Goal: Task Accomplishment & Management: Use online tool/utility

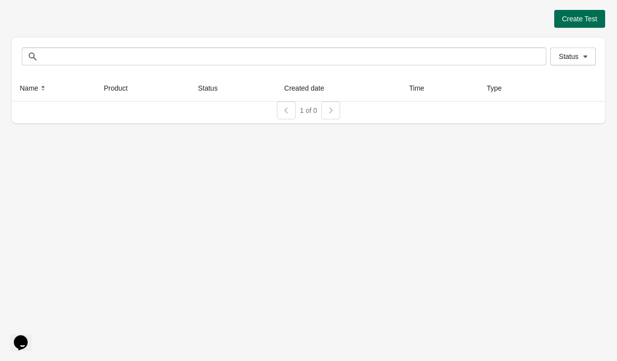
click at [580, 20] on span "Create Test" at bounding box center [579, 19] width 35 height 8
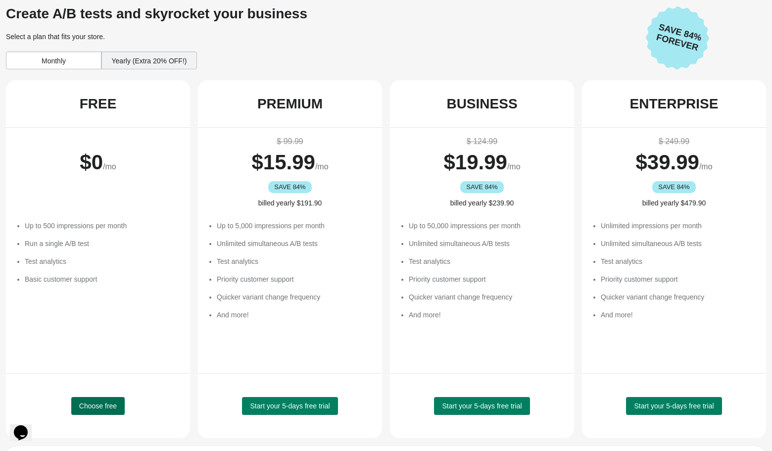
click at [101, 399] on button "Choose free" at bounding box center [97, 406] width 53 height 18
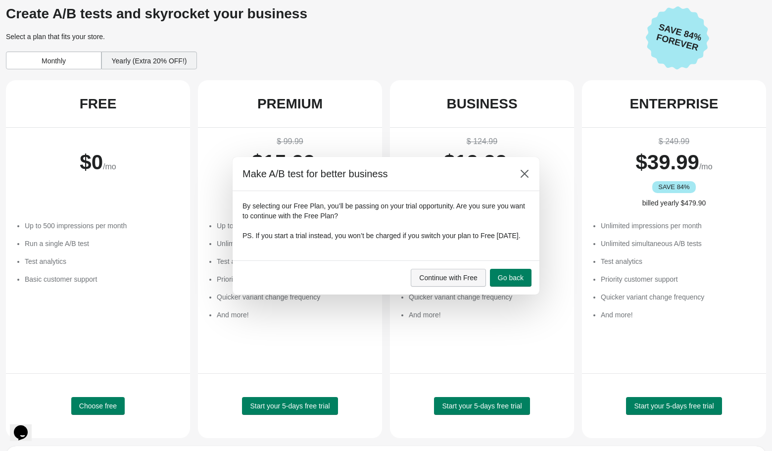
click at [455, 281] on span "Continue with Free" at bounding box center [448, 278] width 58 height 8
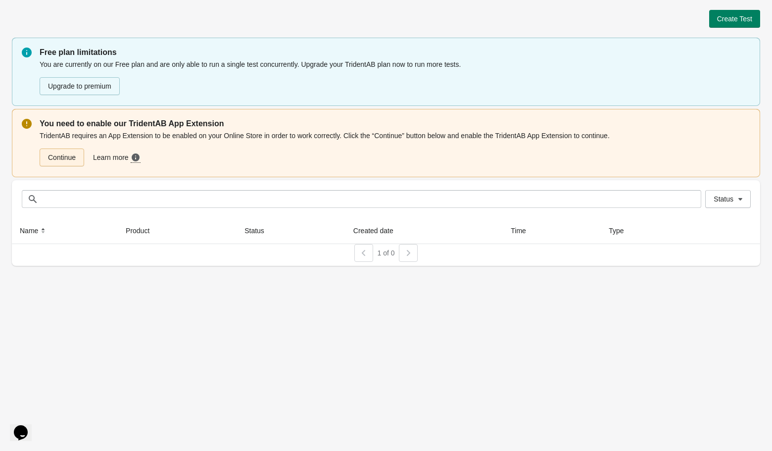
click at [67, 160] on link "Continue" at bounding box center [62, 157] width 45 height 18
click at [738, 20] on span "Create Test" at bounding box center [734, 19] width 35 height 8
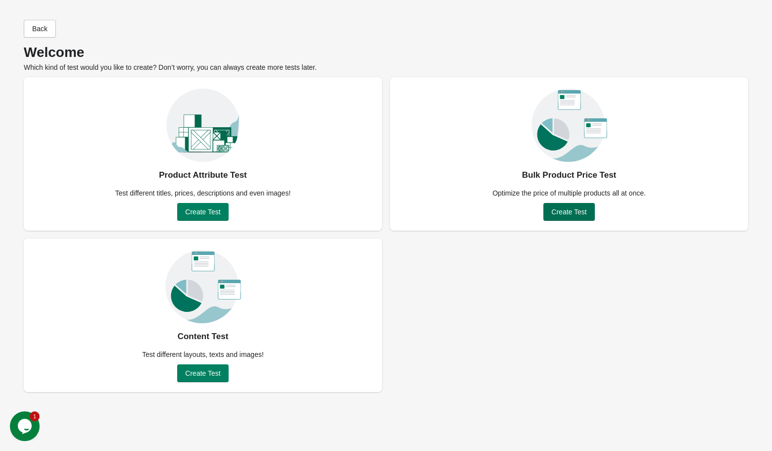
click at [582, 212] on span "Create Test" at bounding box center [568, 212] width 35 height 8
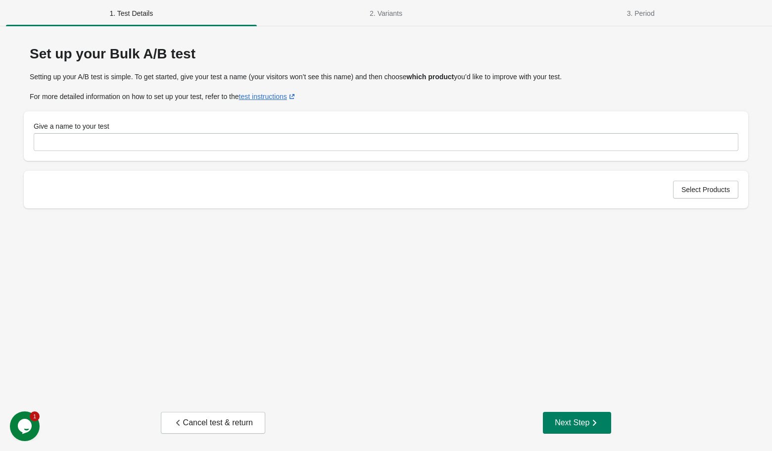
click at [355, 128] on div "Give a name to your test" at bounding box center [386, 126] width 704 height 10
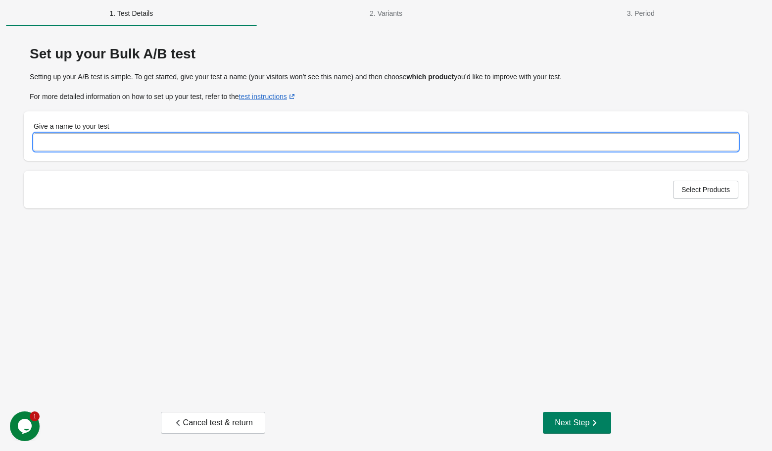
click at [354, 137] on input "Give a name to your test" at bounding box center [386, 142] width 704 height 18
type input "*****"
click at [702, 194] on button "Select Products" at bounding box center [705, 190] width 65 height 18
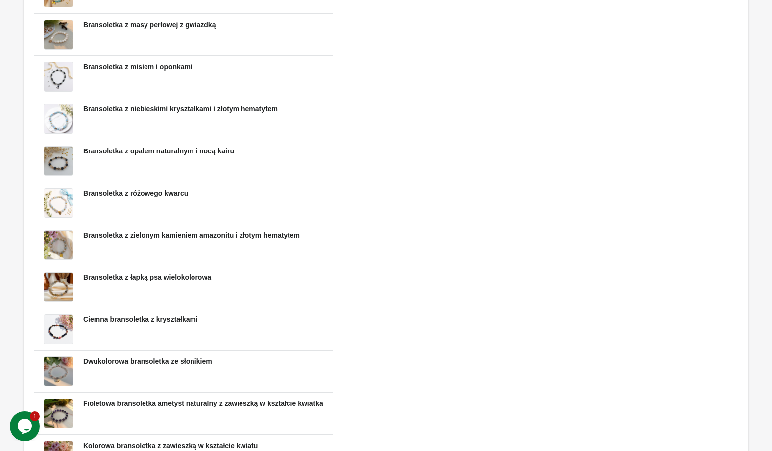
scroll to position [803, 0]
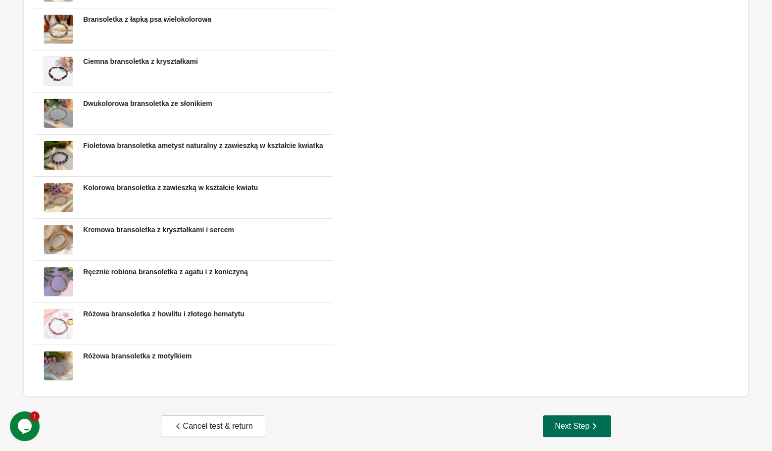
click at [565, 421] on div "Next Step" at bounding box center [576, 426] width 45 height 10
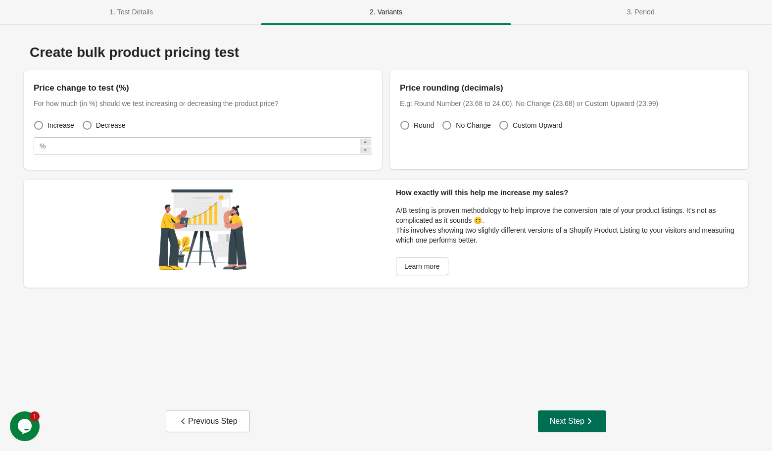
scroll to position [1, 0]
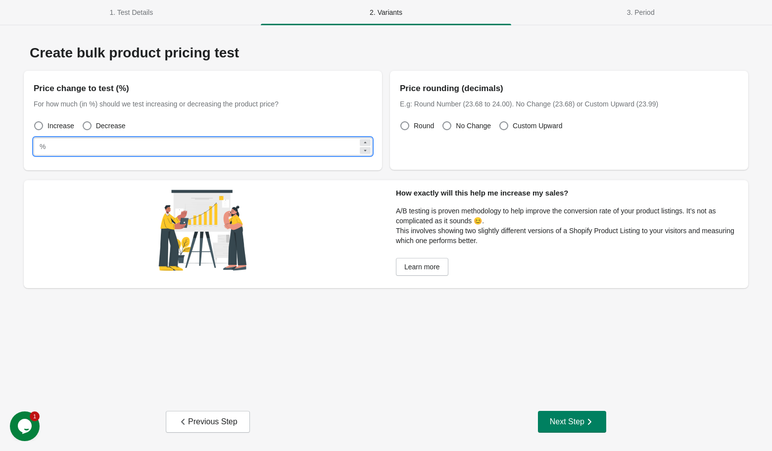
click at [266, 143] on input "**" at bounding box center [203, 146] width 309 height 18
click at [94, 127] on label "Decrease" at bounding box center [104, 126] width 44 height 14
click at [92, 146] on input "**" at bounding box center [203, 146] width 309 height 18
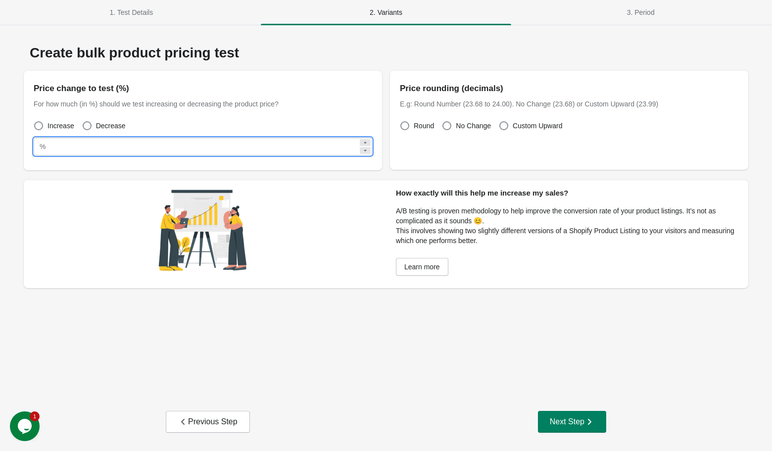
click at [92, 146] on input "**" at bounding box center [203, 146] width 309 height 18
type input "**"
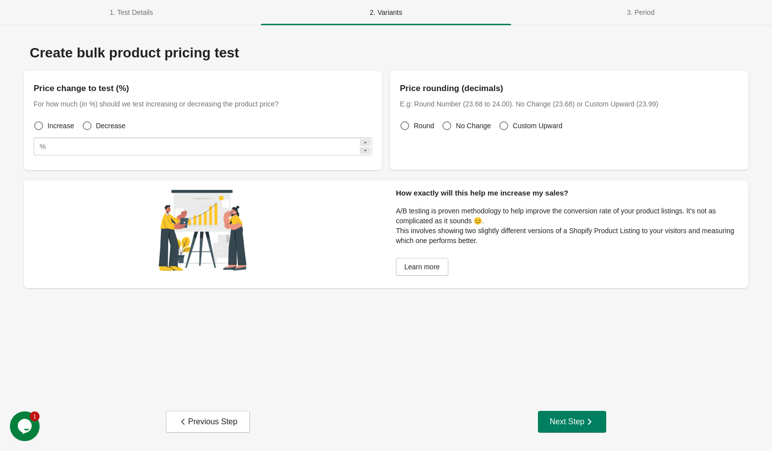
click at [234, 102] on div "For how much (in %) should we test increasing or decreasing the product price?" at bounding box center [203, 104] width 338 height 10
click at [451, 124] on span at bounding box center [447, 126] width 10 height 10
click at [514, 122] on span "Custom Upward" at bounding box center [536, 126] width 49 height 10
click at [471, 123] on span "No Change" at bounding box center [473, 126] width 35 height 10
click at [401, 123] on span at bounding box center [404, 125] width 9 height 9
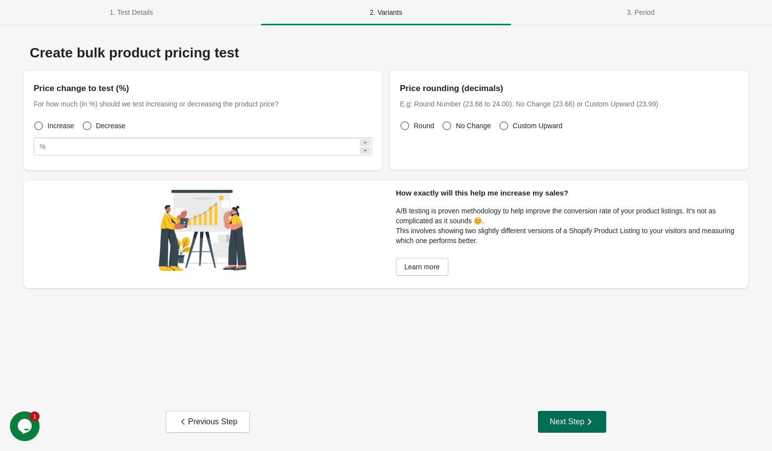
click at [568, 416] on div "Next Step" at bounding box center [572, 421] width 45 height 10
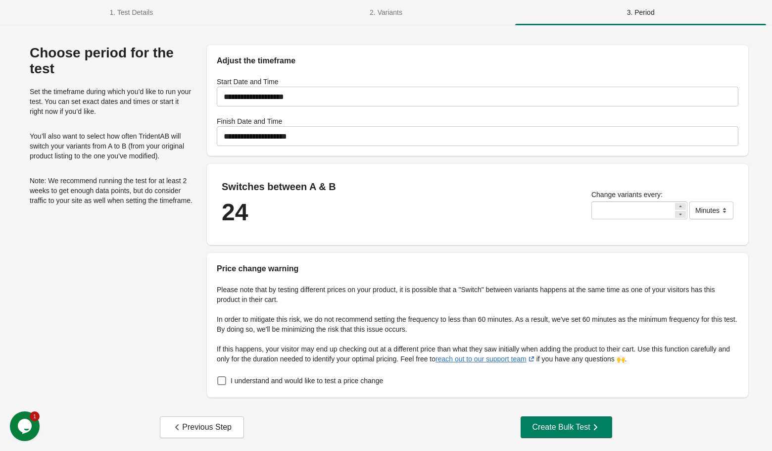
click at [339, 146] on input "**********" at bounding box center [477, 136] width 521 height 28
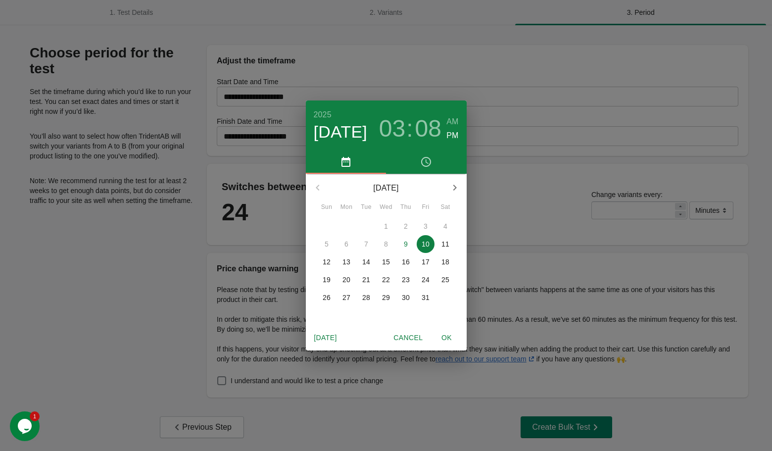
click at [422, 262] on p "17" at bounding box center [425, 262] width 8 height 10
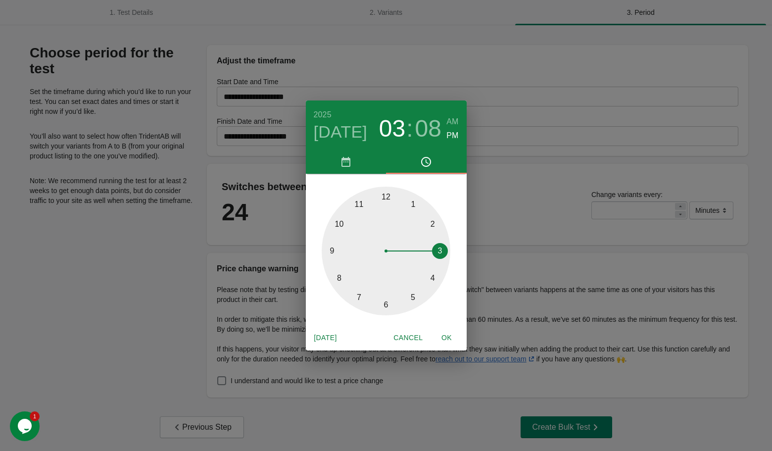
click at [447, 337] on span "OK" at bounding box center [447, 337] width 24 height 12
type input "**********"
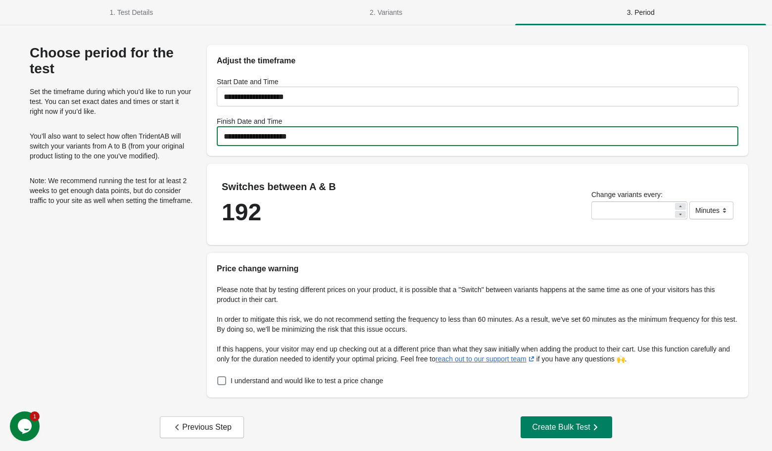
click at [364, 180] on div "Switches between A & B 192 Change variants every: ** ******* ***** **** Minutes" at bounding box center [477, 204] width 541 height 81
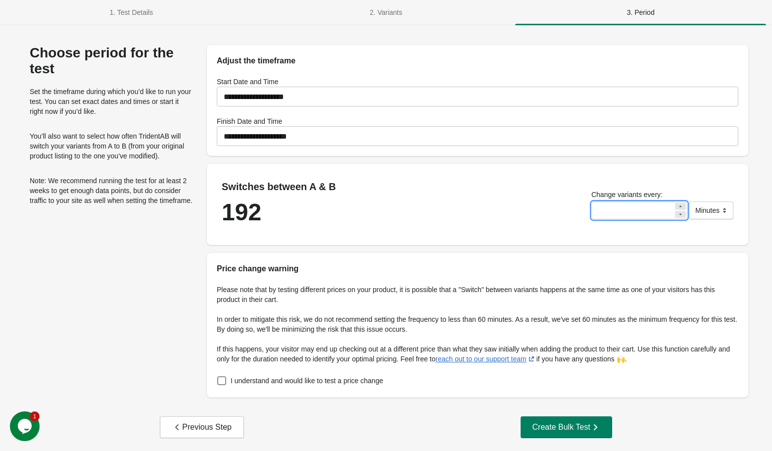
click at [631, 205] on input "**" at bounding box center [632, 210] width 82 height 18
click at [651, 173] on div "Switches between A & B 192 Change variants every: ** ******* ***** **** Minutes" at bounding box center [477, 204] width 541 height 81
click at [571, 423] on div "Create Bulk Test" at bounding box center [566, 427] width 68 height 10
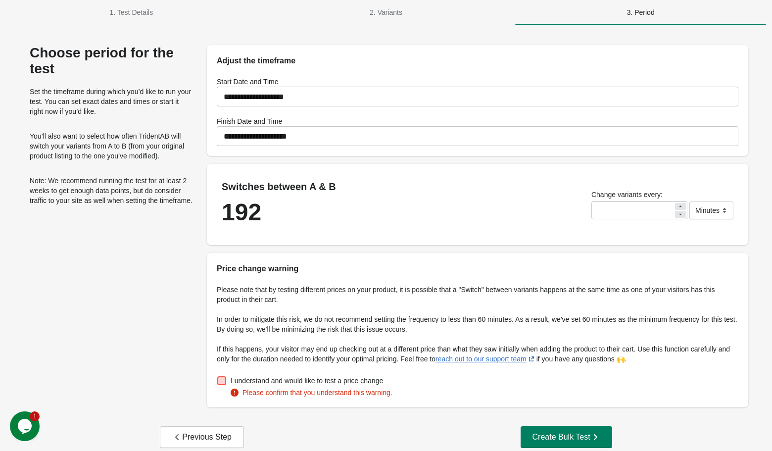
click at [357, 380] on span "I understand and would like to test a price change" at bounding box center [306, 380] width 152 height 10
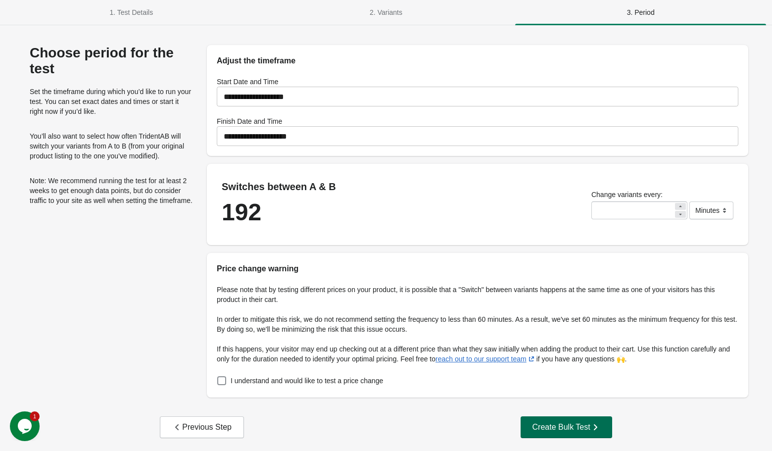
click at [588, 426] on div "Create Bulk Test" at bounding box center [566, 427] width 68 height 10
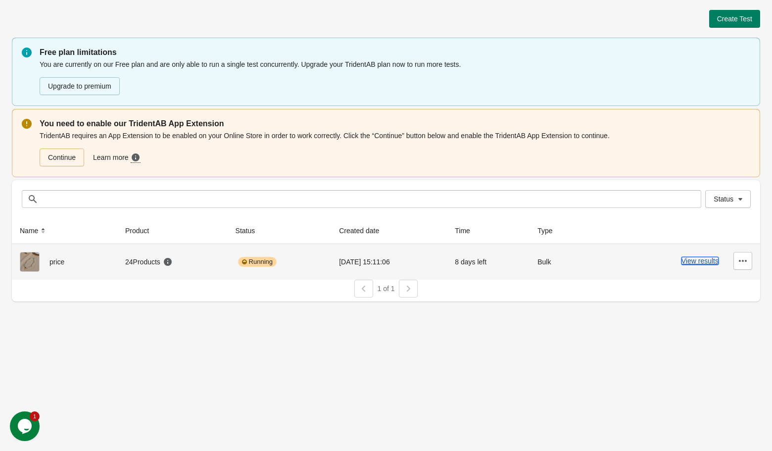
click at [690, 260] on button "View results" at bounding box center [699, 261] width 37 height 8
click at [708, 264] on button "View results" at bounding box center [699, 261] width 37 height 8
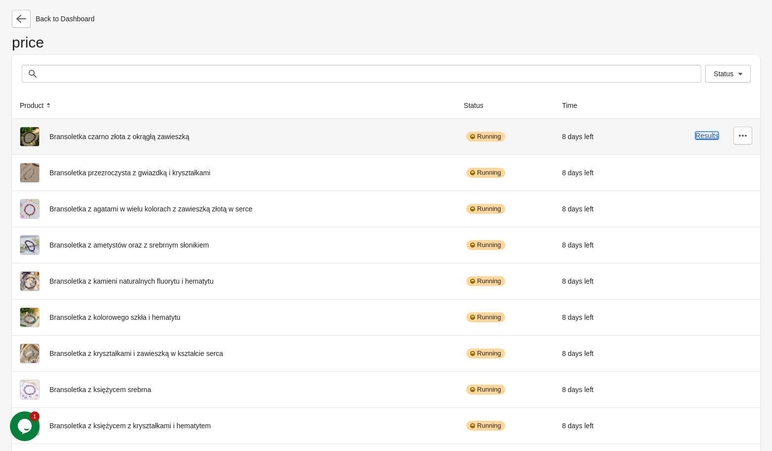
click at [700, 136] on button "Results" at bounding box center [706, 136] width 23 height 8
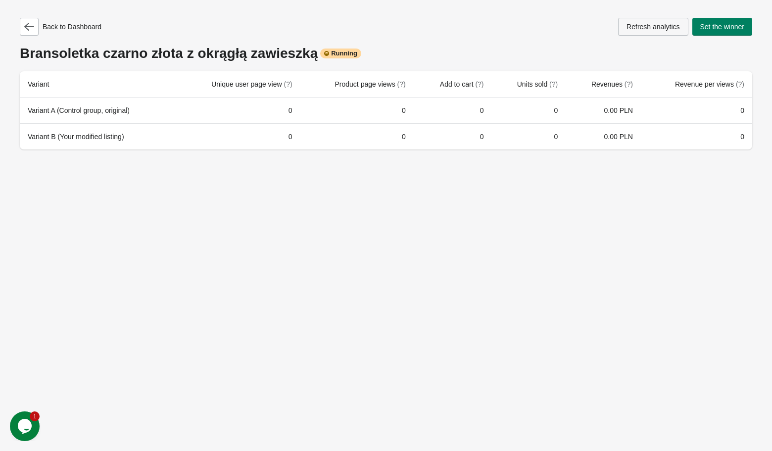
click at [637, 28] on span "Refresh analytics" at bounding box center [652, 27] width 53 height 8
click at [28, 25] on icon "button" at bounding box center [29, 27] width 10 height 10
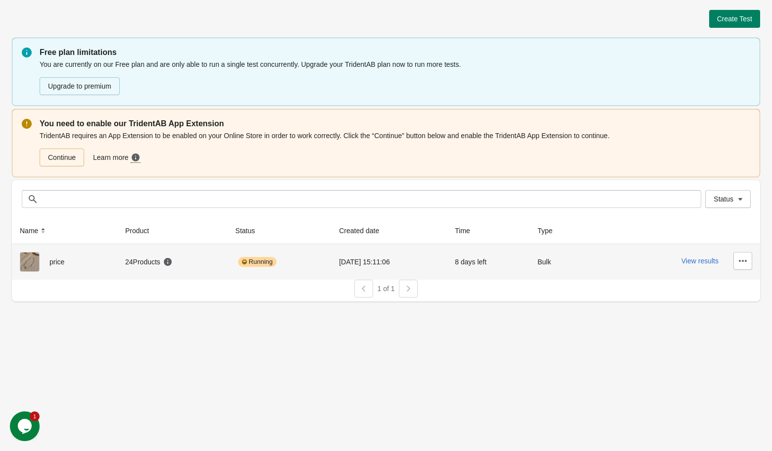
click at [75, 257] on div "price" at bounding box center [65, 262] width 90 height 20
click at [54, 261] on span "price" at bounding box center [56, 262] width 15 height 8
click at [250, 261] on div "Running" at bounding box center [257, 262] width 39 height 10
click at [698, 266] on div "View results" at bounding box center [679, 261] width 143 height 18
click at [705, 259] on button "View results" at bounding box center [699, 261] width 37 height 8
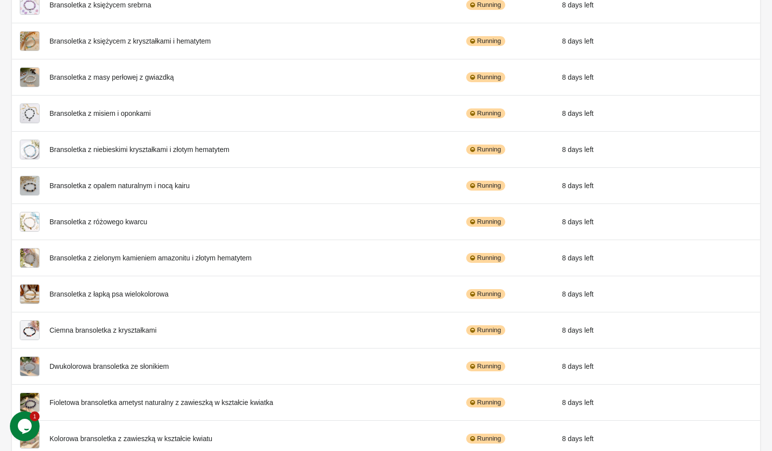
scroll to position [533, 0]
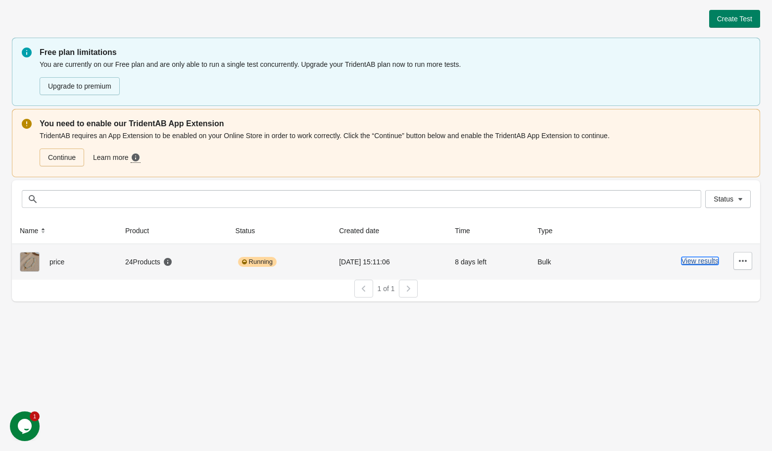
click at [692, 260] on button "View results" at bounding box center [699, 261] width 37 height 8
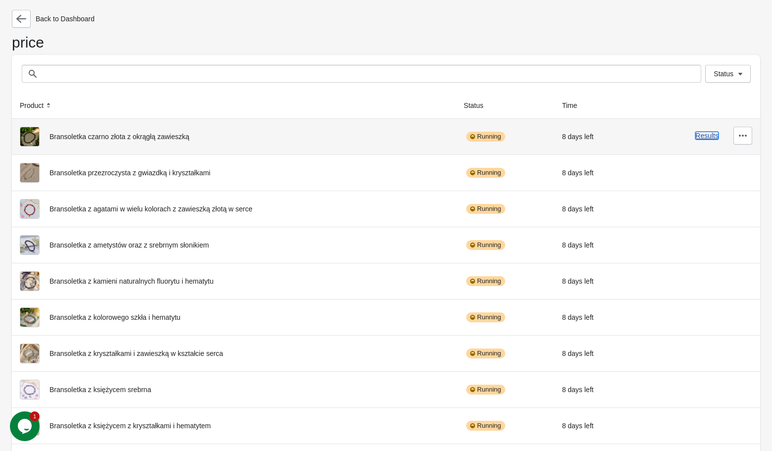
click at [702, 134] on button "Results" at bounding box center [706, 136] width 23 height 8
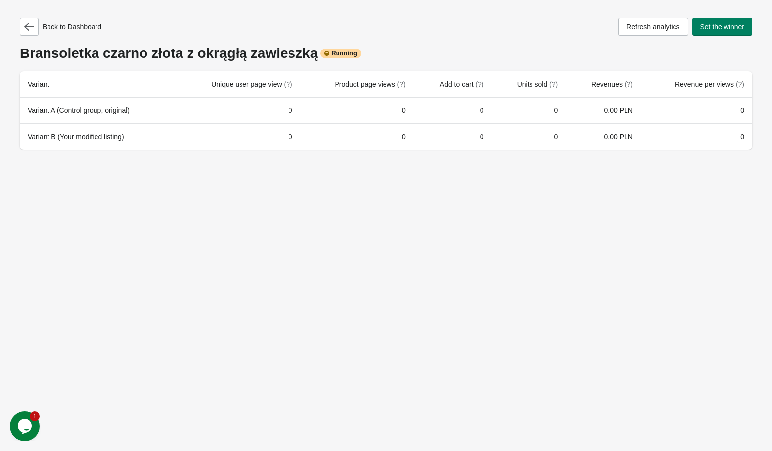
click at [125, 218] on div "Back to Dashboard Refresh analytics Set the winner Bransoletka czarno złota z o…" at bounding box center [386, 225] width 772 height 451
click at [627, 32] on button "Refresh analytics" at bounding box center [653, 27] width 70 height 18
click at [29, 32] on button "button" at bounding box center [29, 27] width 19 height 18
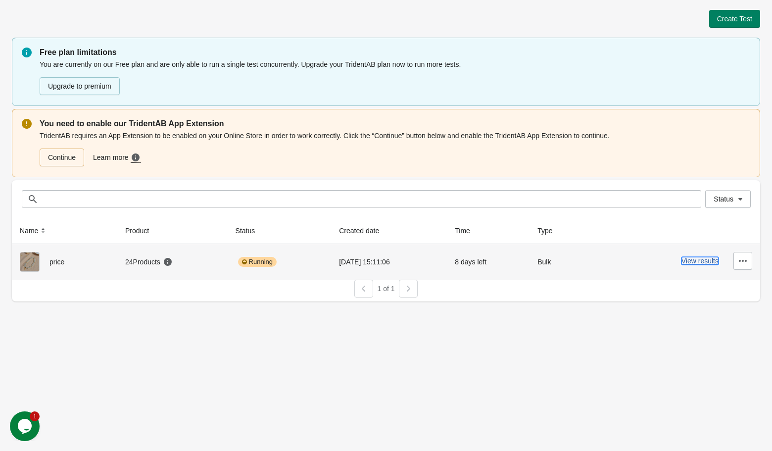
click at [698, 262] on button "View results" at bounding box center [699, 261] width 37 height 8
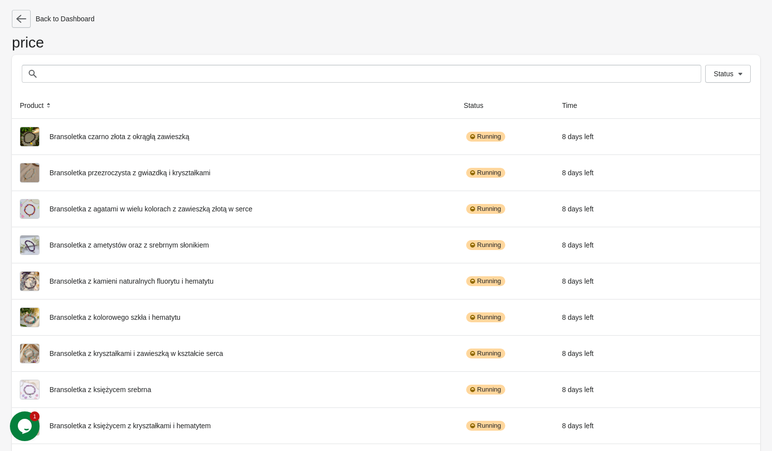
click at [24, 19] on icon "button" at bounding box center [21, 19] width 10 height 8
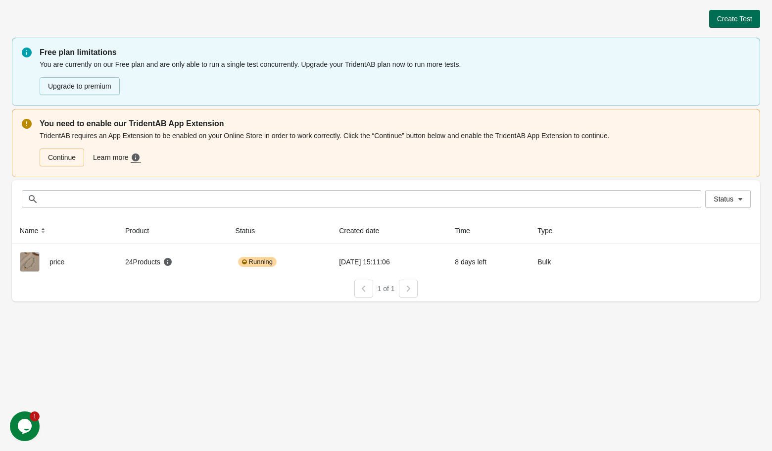
click at [745, 19] on span "Create Test" at bounding box center [734, 19] width 35 height 8
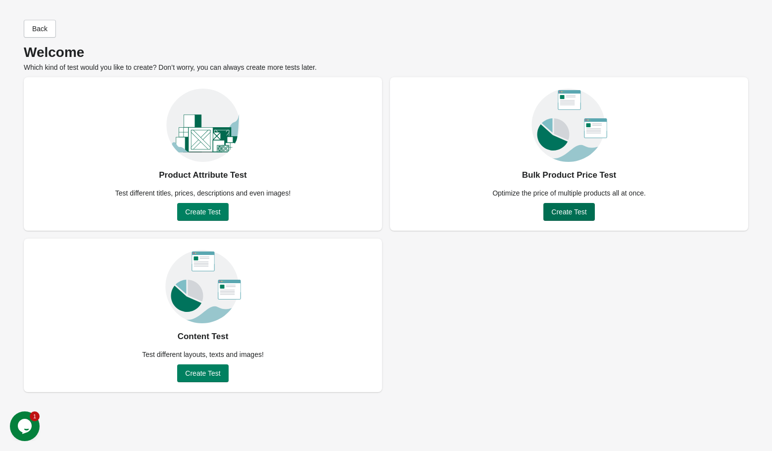
click at [564, 214] on span "Create Test" at bounding box center [568, 212] width 35 height 8
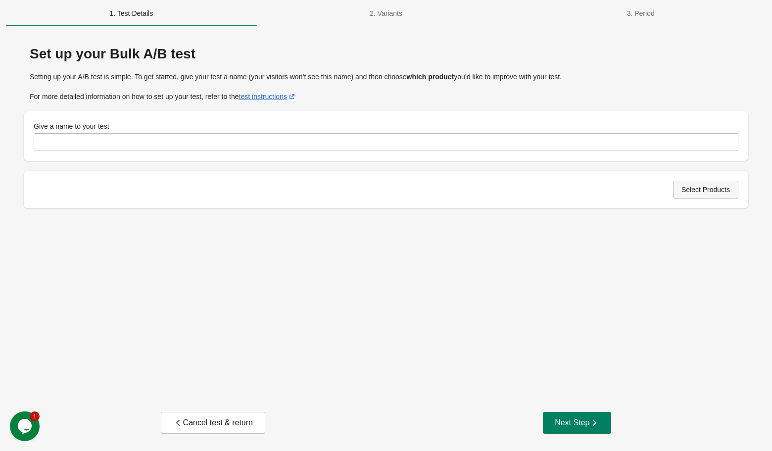
click at [707, 183] on button "Select Products" at bounding box center [705, 190] width 65 height 18
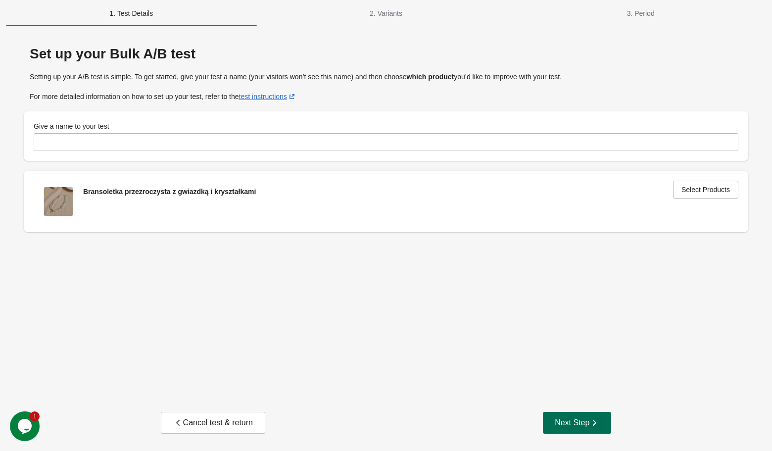
click at [566, 419] on div "Next Step" at bounding box center [576, 422] width 45 height 10
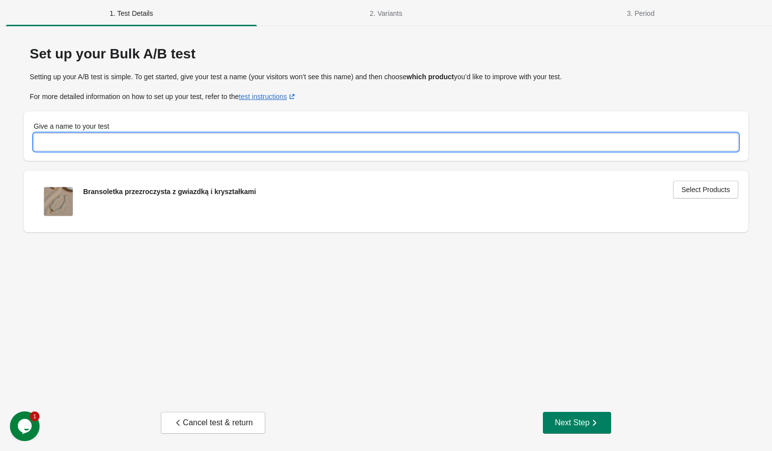
click at [469, 142] on input "Give a name to your test" at bounding box center [386, 142] width 704 height 18
type input "*"
click at [560, 416] on button "Next Step" at bounding box center [577, 423] width 68 height 22
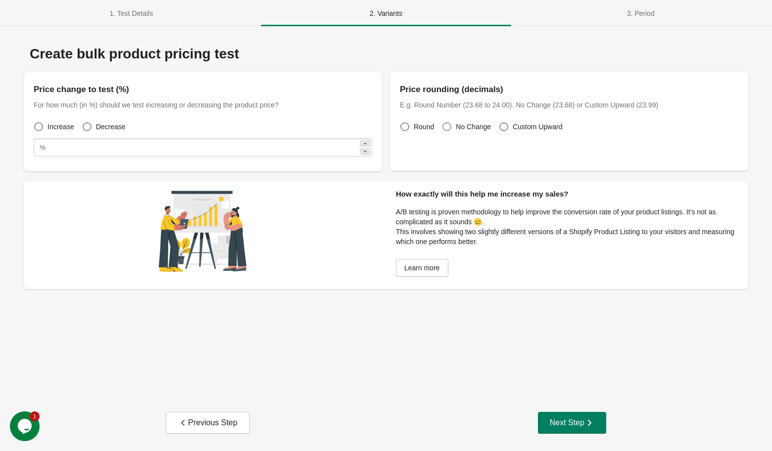
click at [467, 126] on span "No Change" at bounding box center [473, 127] width 35 height 10
click at [531, 123] on span "Custom Upward" at bounding box center [536, 127] width 49 height 10
click at [203, 60] on div "Create bulk product pricing test" at bounding box center [386, 54] width 724 height 16
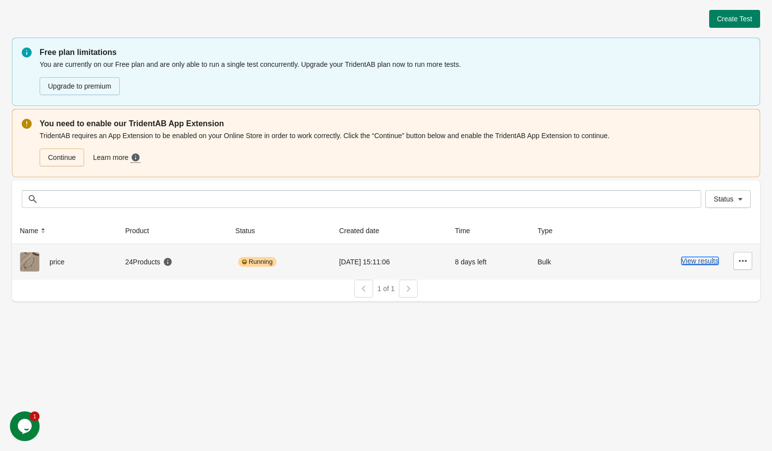
click at [712, 262] on button "View results" at bounding box center [699, 261] width 37 height 8
